Goal: Navigation & Orientation: Find specific page/section

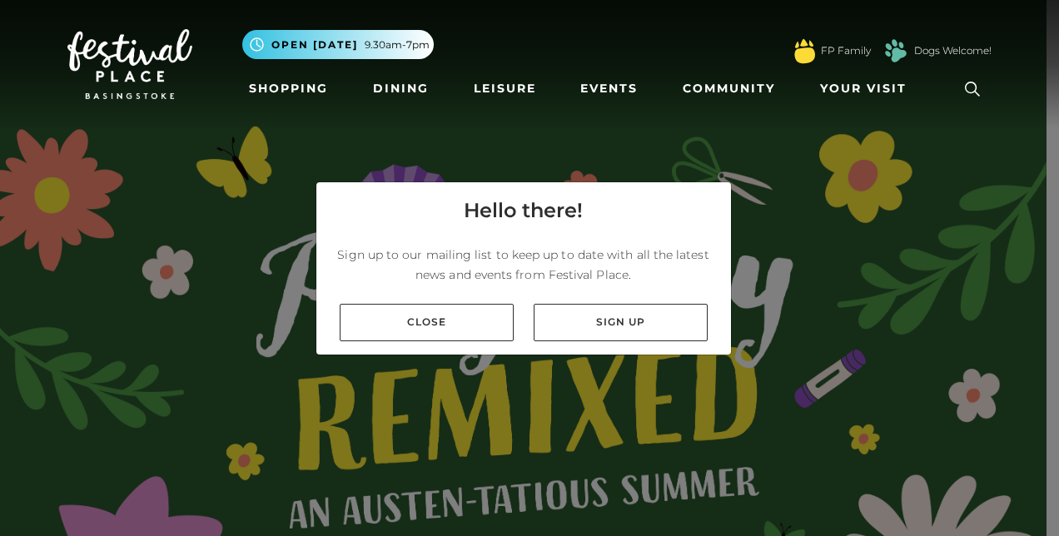
click at [413, 341] on div "Close Sign up" at bounding box center [523, 323] width 415 height 64
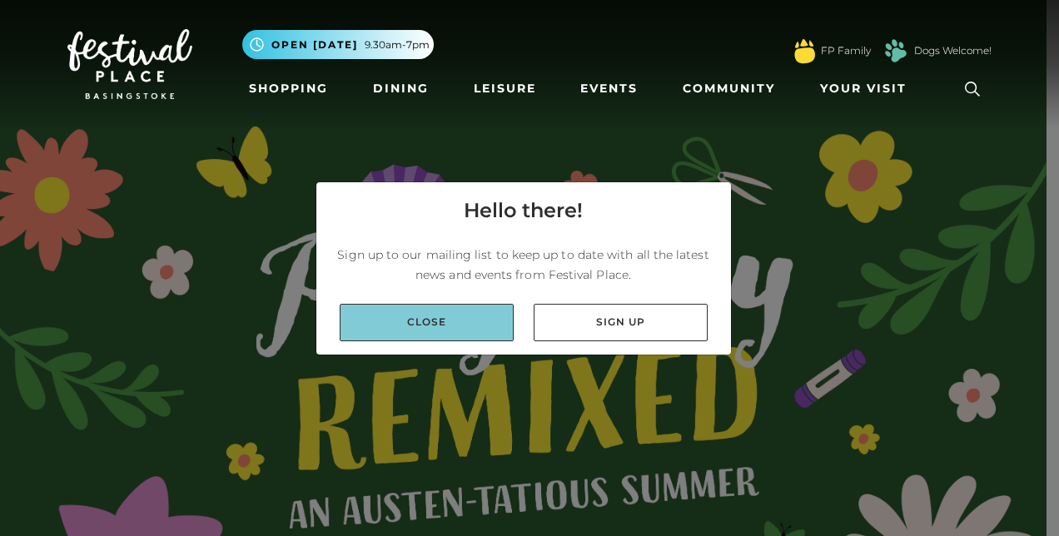
click at [415, 336] on link "Close" at bounding box center [427, 322] width 174 height 37
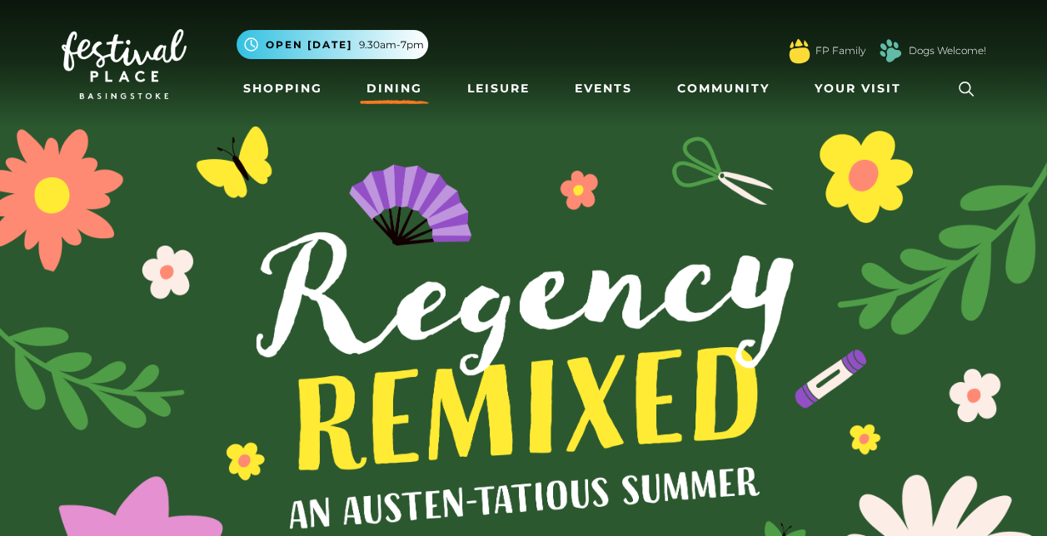
click at [401, 97] on link "Dining" at bounding box center [394, 88] width 69 height 31
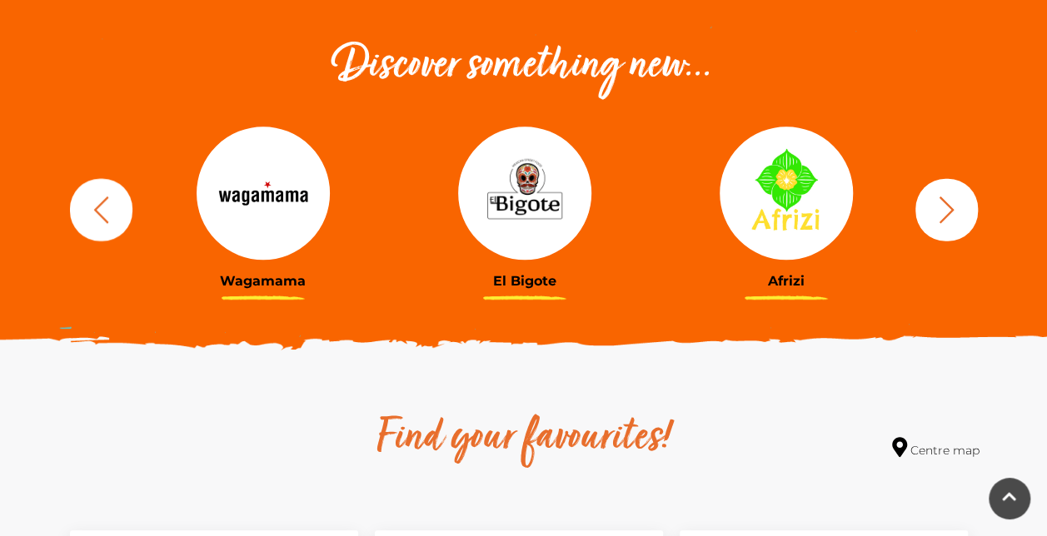
scroll to position [599, 0]
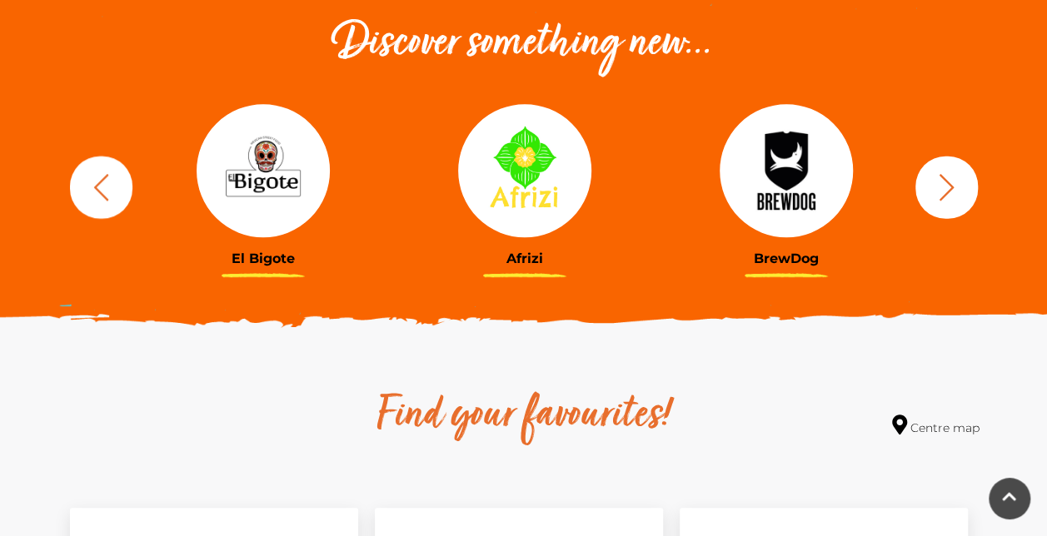
click at [105, 187] on icon "button" at bounding box center [101, 187] width 31 height 31
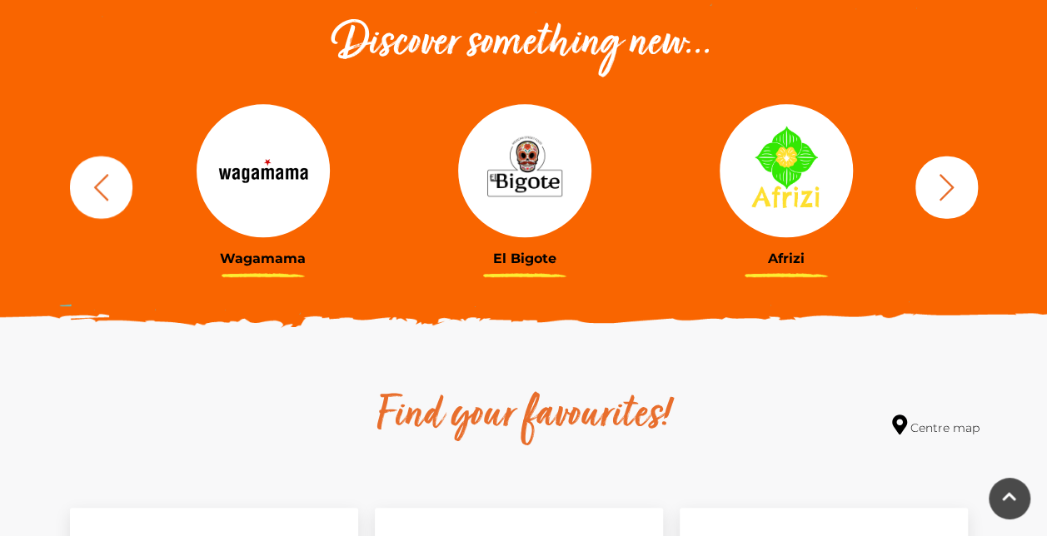
click at [944, 193] on icon "button" at bounding box center [945, 186] width 15 height 27
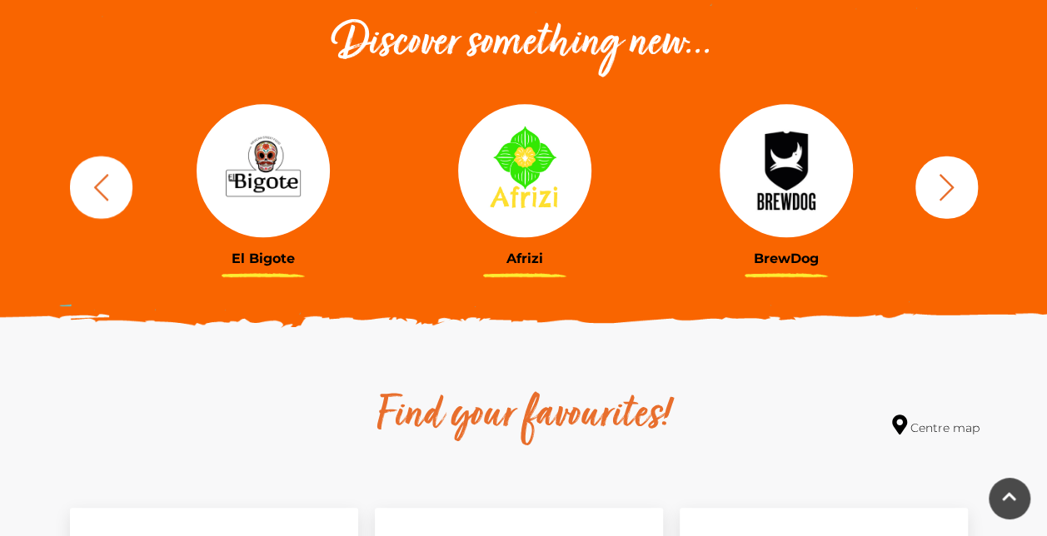
click at [944, 193] on icon "button" at bounding box center [945, 186] width 15 height 27
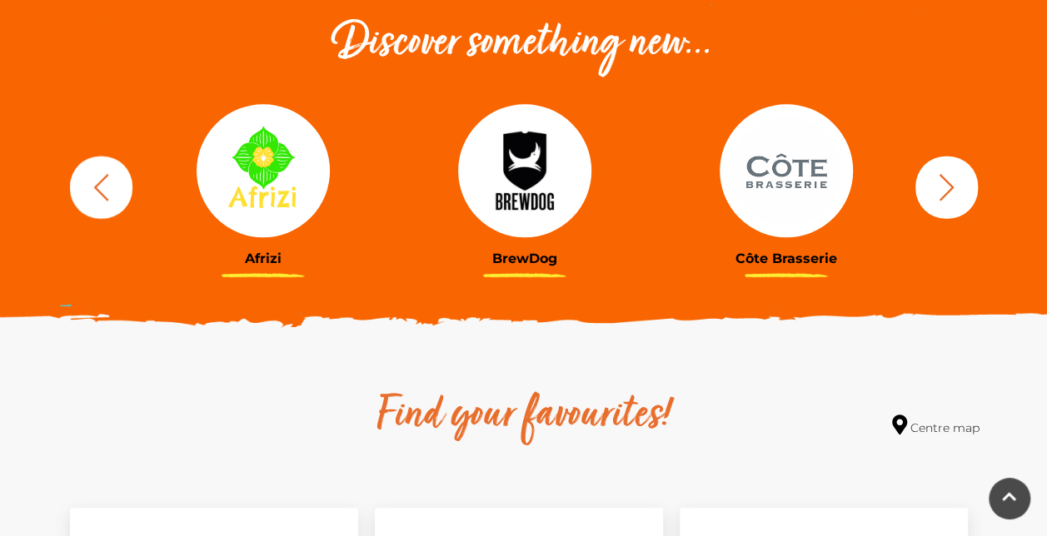
click at [944, 193] on icon "button" at bounding box center [945, 186] width 15 height 27
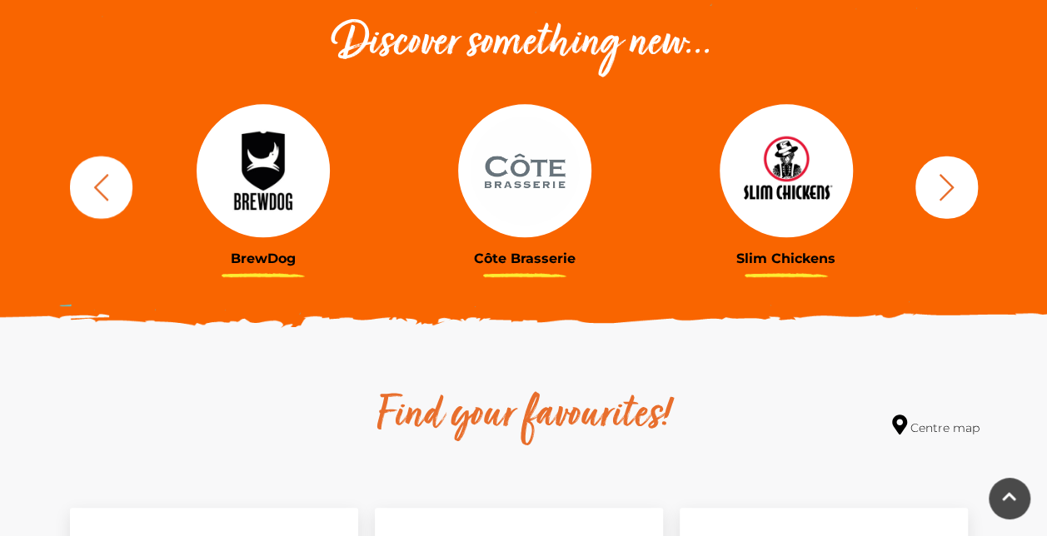
click at [944, 193] on icon "button" at bounding box center [945, 186] width 15 height 27
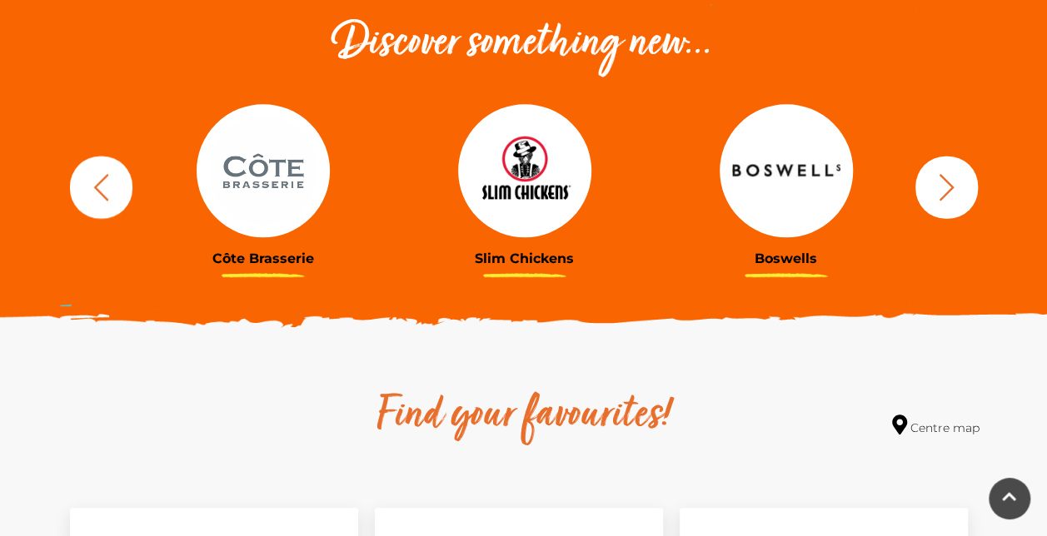
click at [944, 193] on icon "button" at bounding box center [945, 186] width 15 height 27
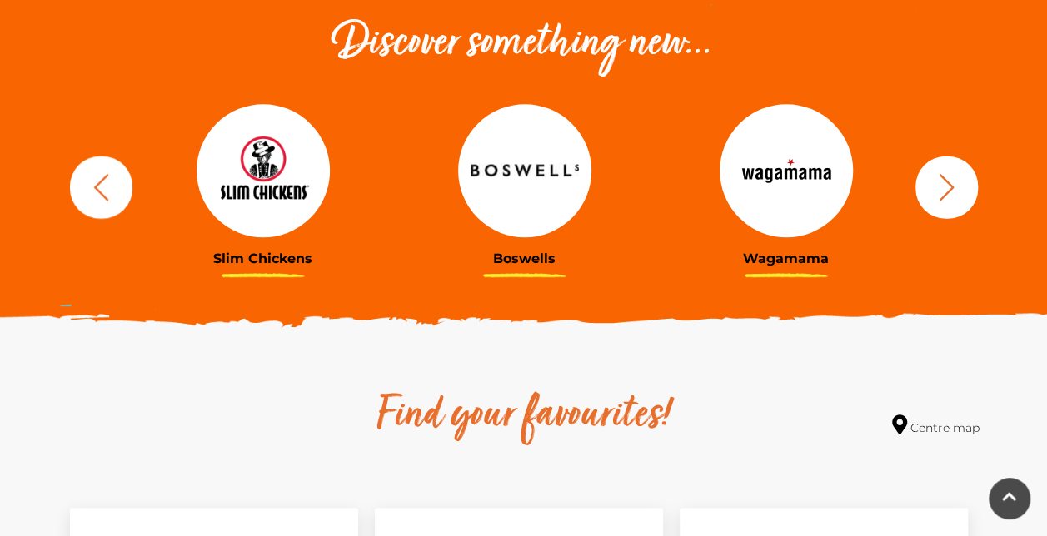
click at [944, 193] on icon "button" at bounding box center [945, 186] width 15 height 27
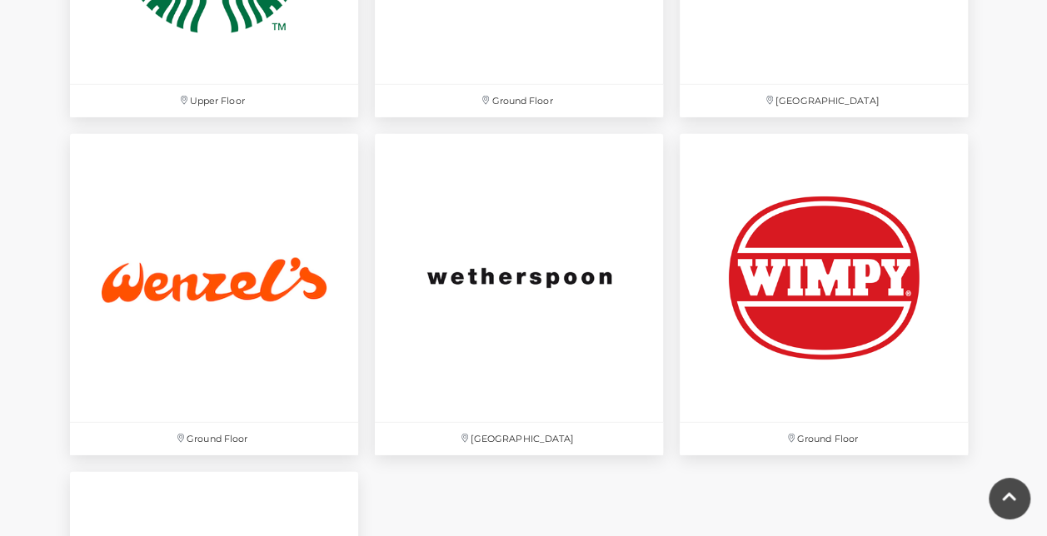
scroll to position [5161, 0]
